Goal: Information Seeking & Learning: Learn about a topic

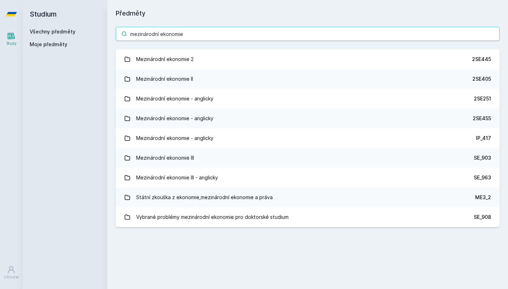
drag, startPoint x: 188, startPoint y: 36, endPoint x: 129, endPoint y: 34, distance: 58.2
click at [129, 34] on input "mezinárodní ekonomie" at bounding box center [308, 34] width 384 height 14
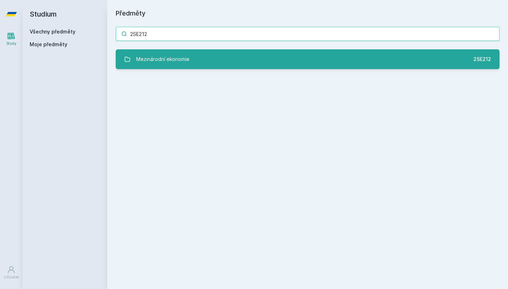
type input "2SE212"
click at [177, 63] on div "Mezinárodní ekonomie" at bounding box center [162, 59] width 53 height 14
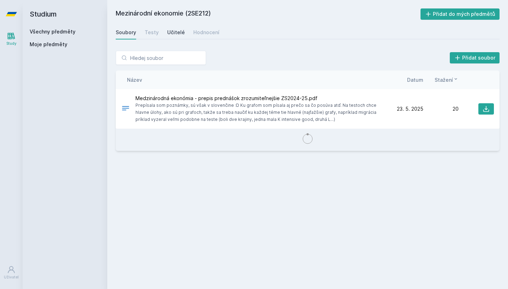
click at [170, 31] on div "Učitelé" at bounding box center [176, 32] width 18 height 7
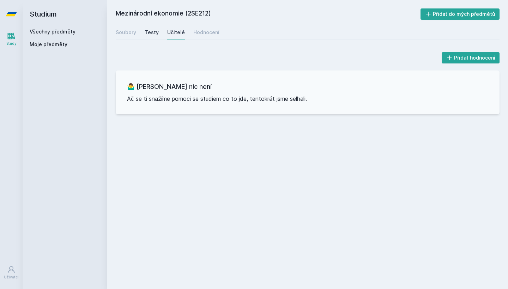
click at [153, 34] on div "Testy" at bounding box center [152, 32] width 14 height 7
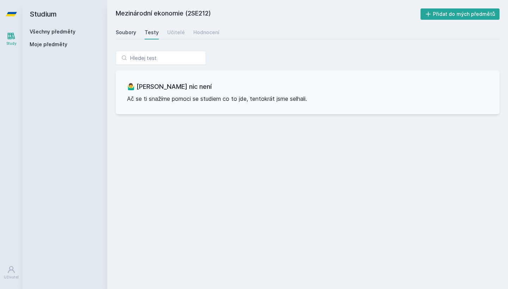
click at [126, 34] on div "Soubory" at bounding box center [126, 32] width 20 height 7
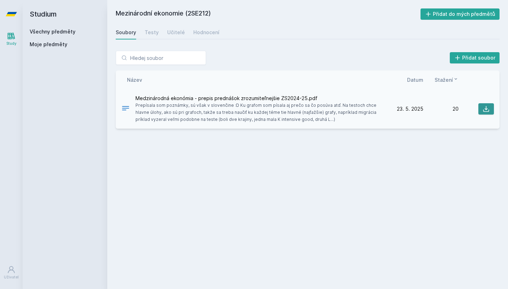
click at [484, 107] on icon at bounding box center [486, 108] width 7 height 7
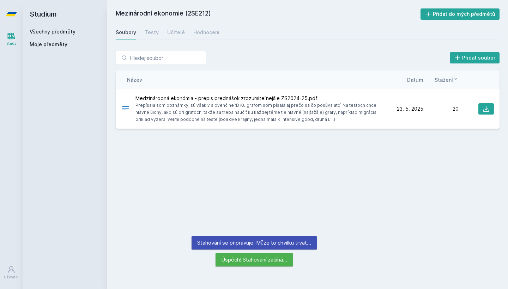
click at [48, 30] on link "Všechny předměty" at bounding box center [53, 32] width 46 height 6
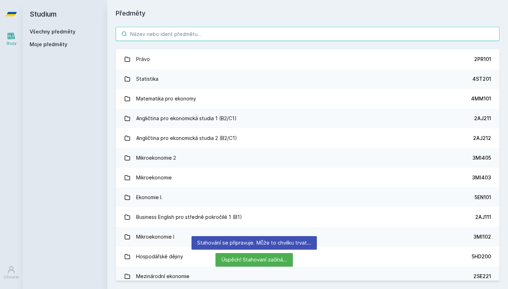
click at [175, 37] on input "search" at bounding box center [308, 34] width 384 height 14
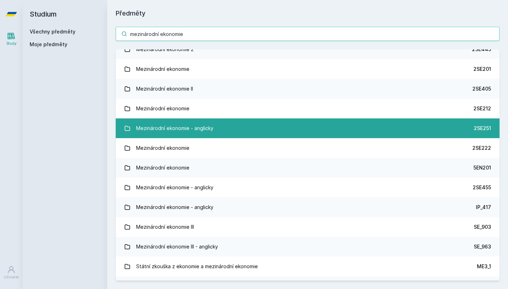
scroll to position [31, 0]
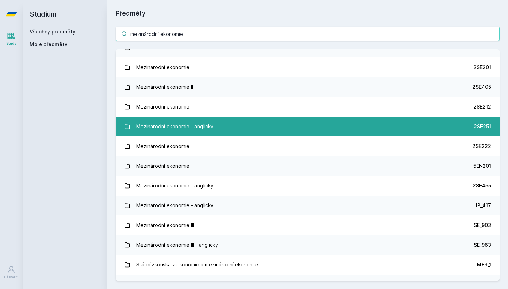
type input "mezinárodní ekonomie"
click at [249, 120] on link "Mezinárodní ekonomie - anglicky 2SE251" at bounding box center [308, 127] width 384 height 20
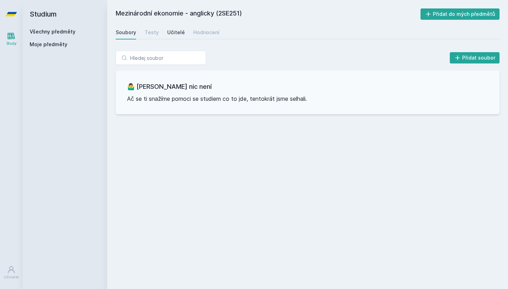
click at [170, 30] on div "Učitelé" at bounding box center [176, 32] width 18 height 7
click at [122, 32] on div "Soubory" at bounding box center [126, 32] width 20 height 7
